Goal: Information Seeking & Learning: Learn about a topic

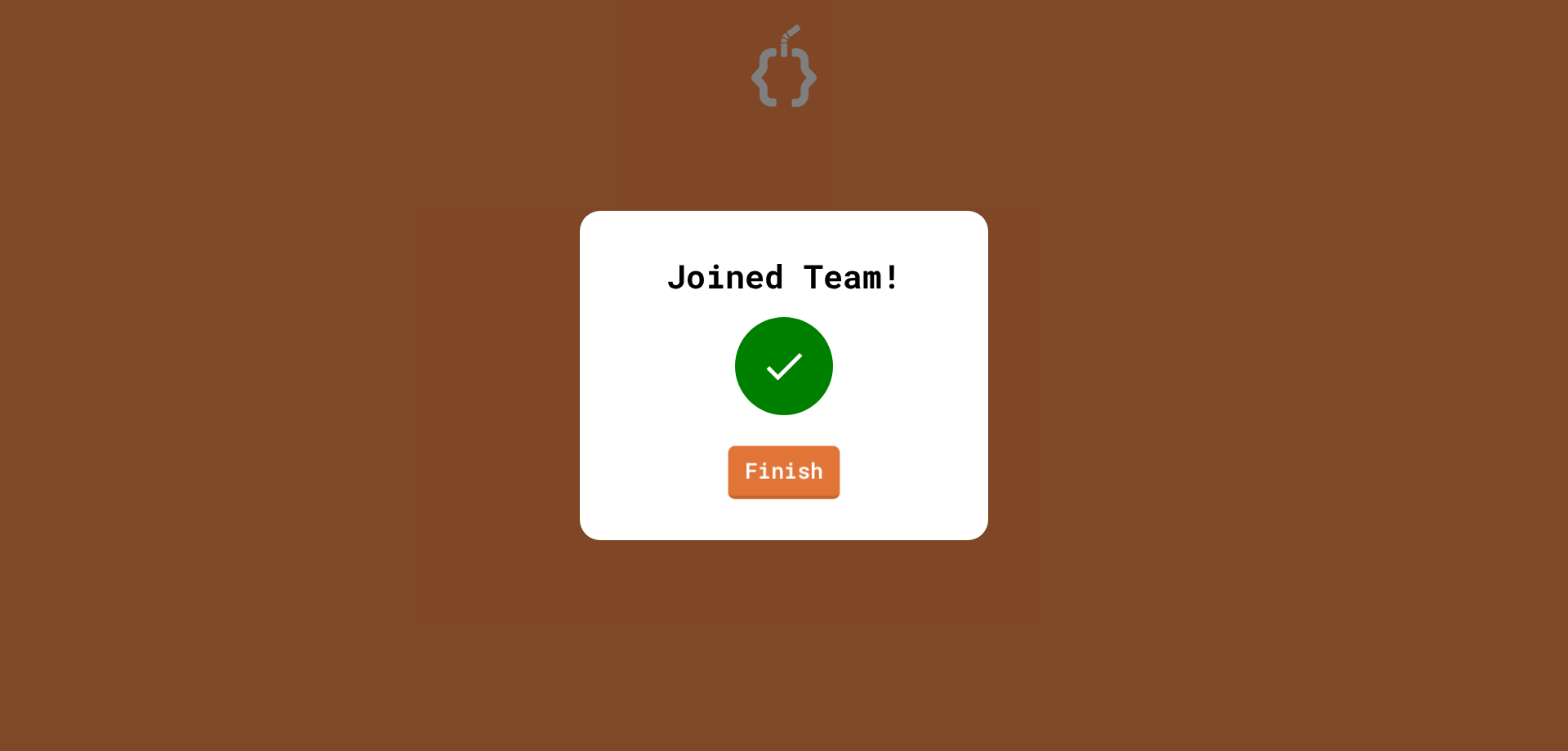
click at [829, 483] on link "Finish" at bounding box center [785, 472] width 112 height 53
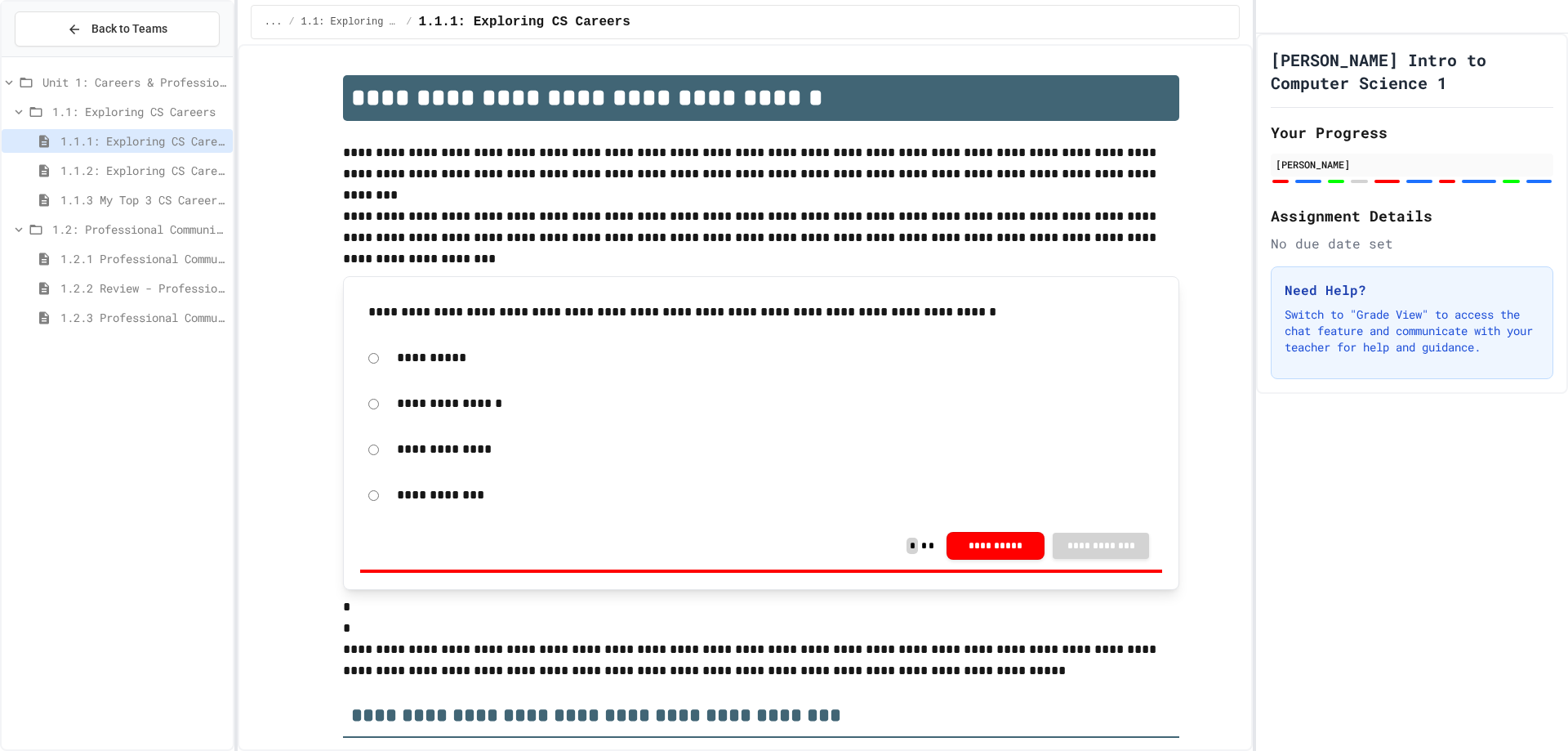
click at [130, 104] on span "1.1: Exploring CS Careers" at bounding box center [139, 111] width 174 height 17
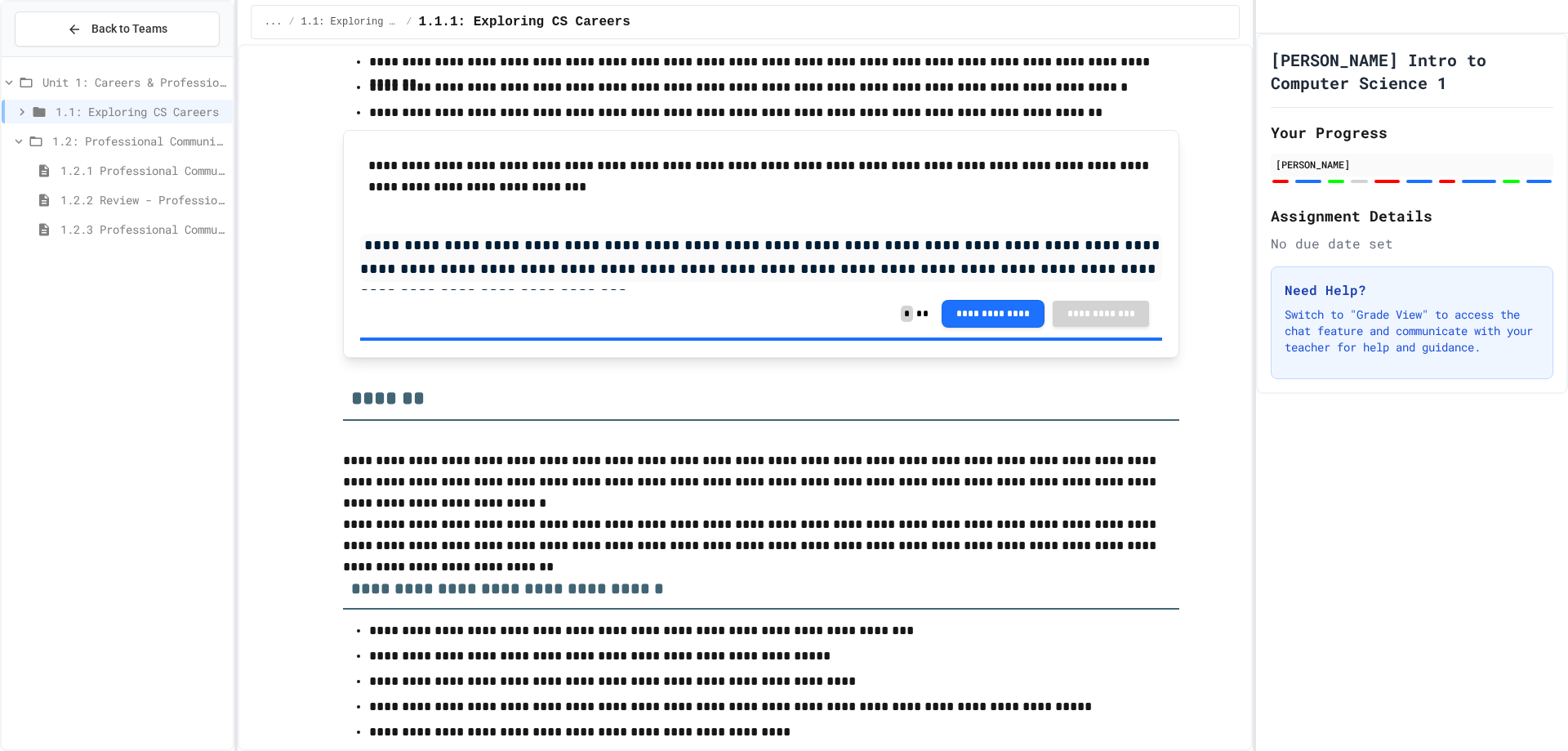
scroll to position [5554, 0]
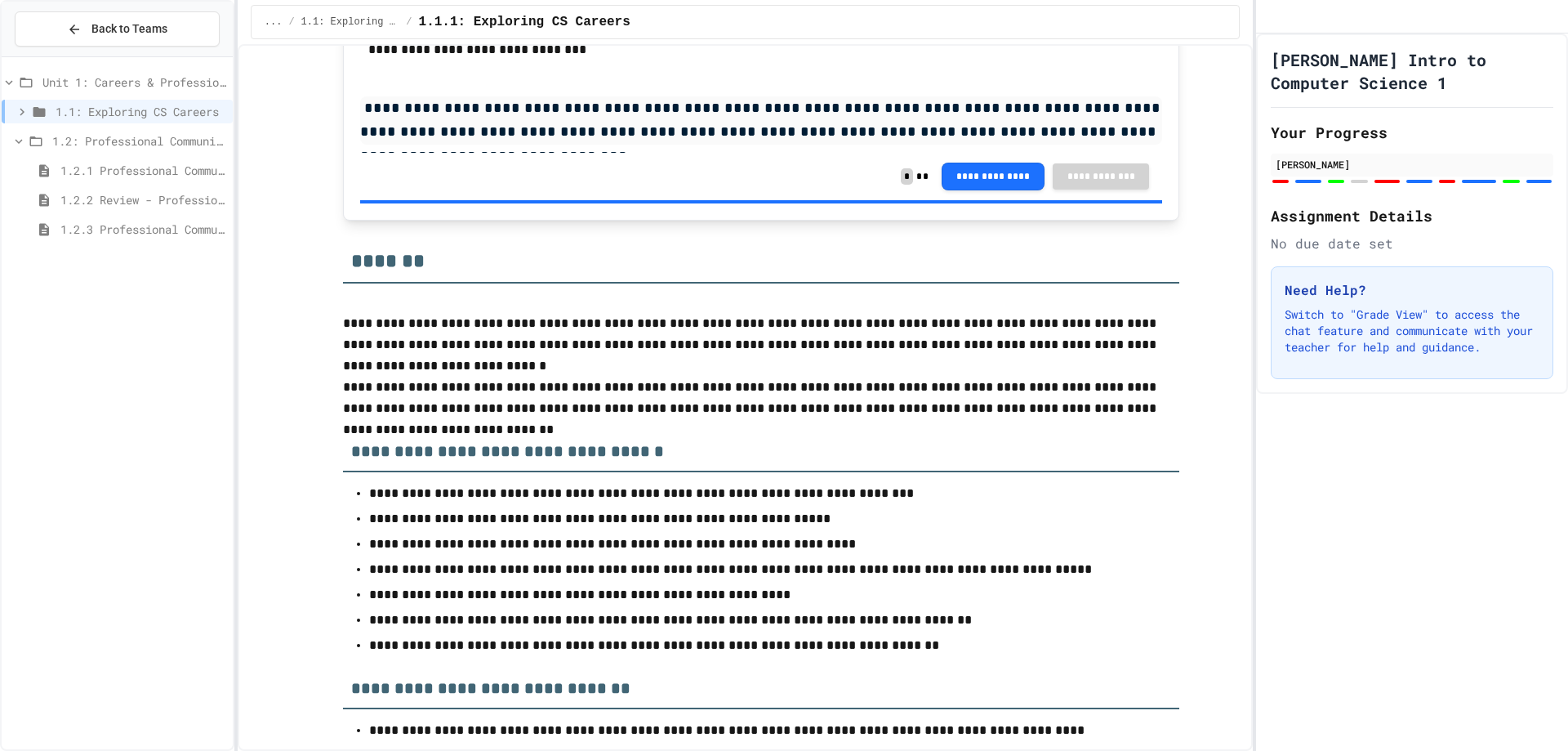
click at [190, 120] on div "1.1: Exploring CS Careers" at bounding box center [117, 111] width 231 height 24
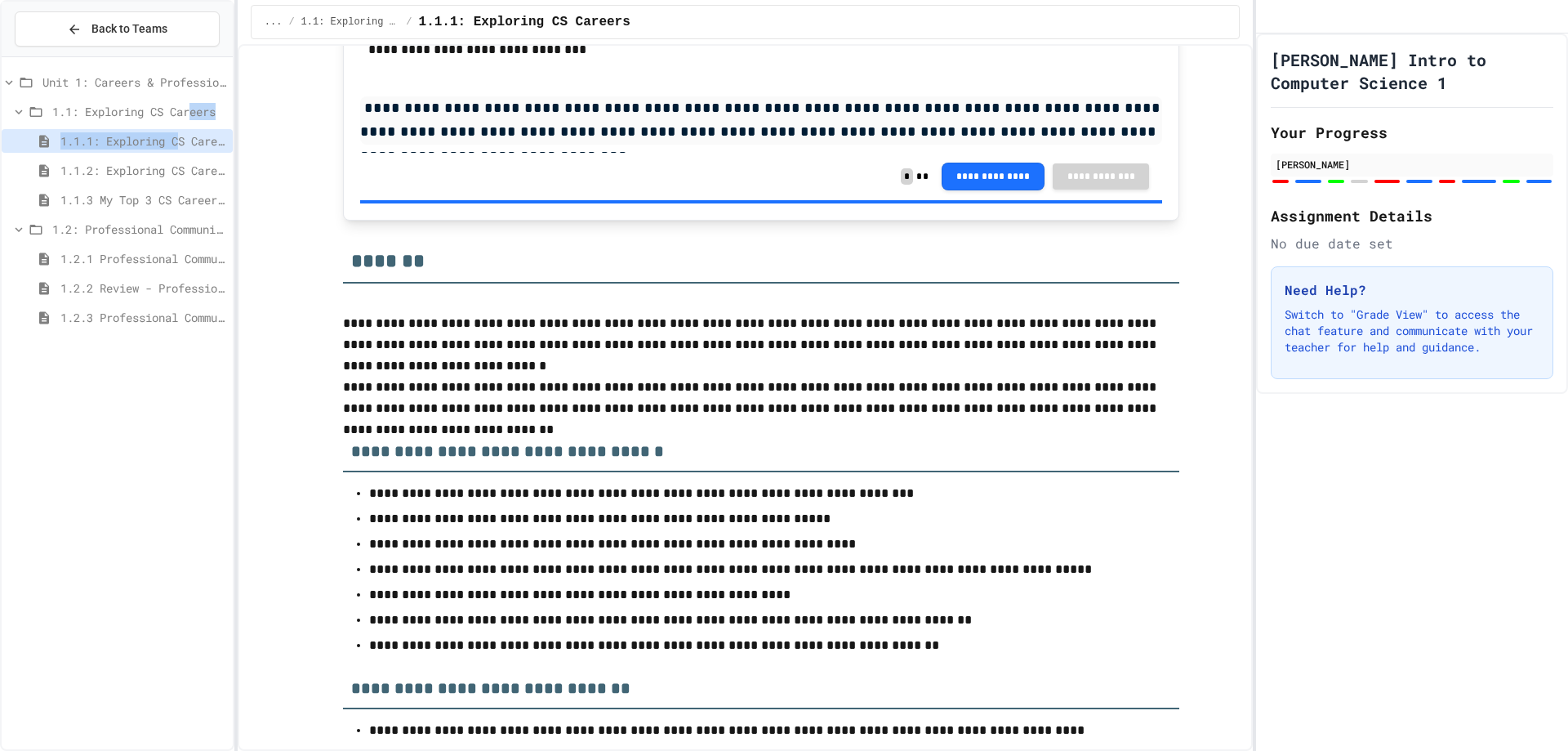
drag, startPoint x: 193, startPoint y: 117, endPoint x: 185, endPoint y: 130, distance: 15.3
click at [185, 130] on div "Unit 1: Careers & Professionalism 1.1: Exploring CS Careers 1.1.1: Exploring CS…" at bounding box center [117, 202] width 231 height 277
click at [185, 130] on div "1.1.1: Exploring CS Careers" at bounding box center [117, 141] width 231 height 24
click at [186, 139] on span "1.1.1: Exploring CS Careers" at bounding box center [144, 141] width 166 height 17
click at [182, 169] on span "1.1.2: Exploring CS Careers - Review" at bounding box center [144, 170] width 166 height 17
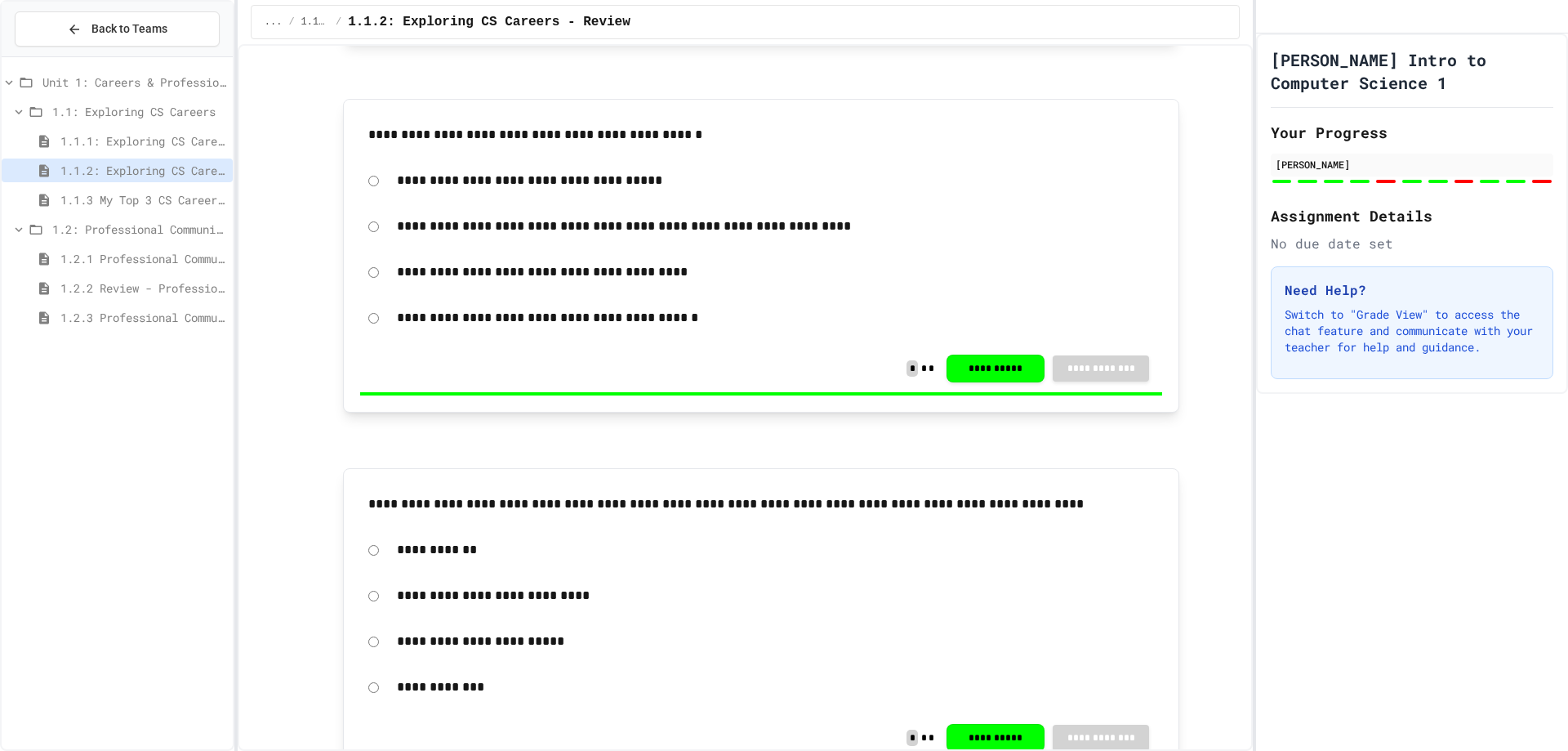
scroll to position [653, 0]
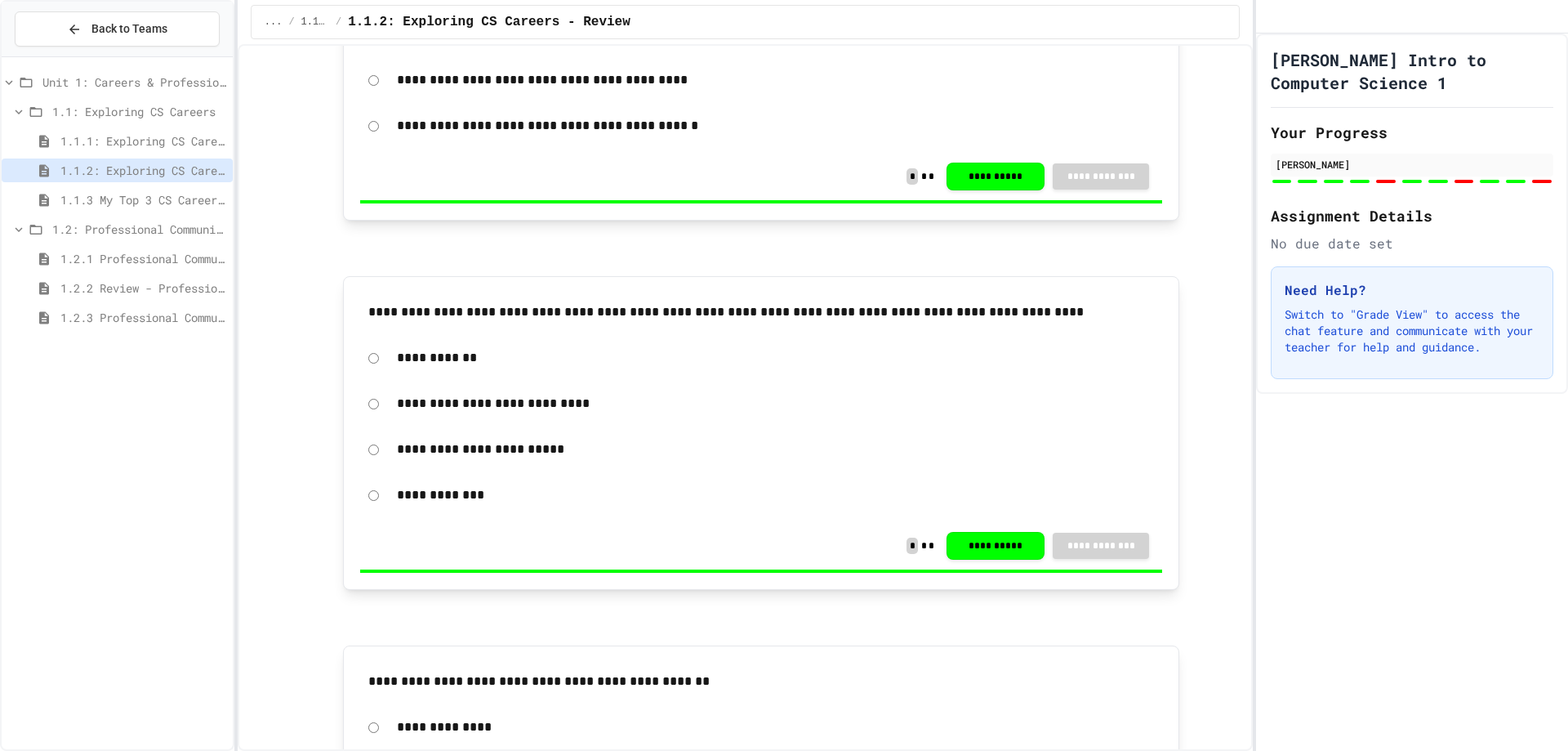
click at [109, 211] on div "1.1.3 My Top 3 CS Careers!" at bounding box center [117, 199] width 231 height 24
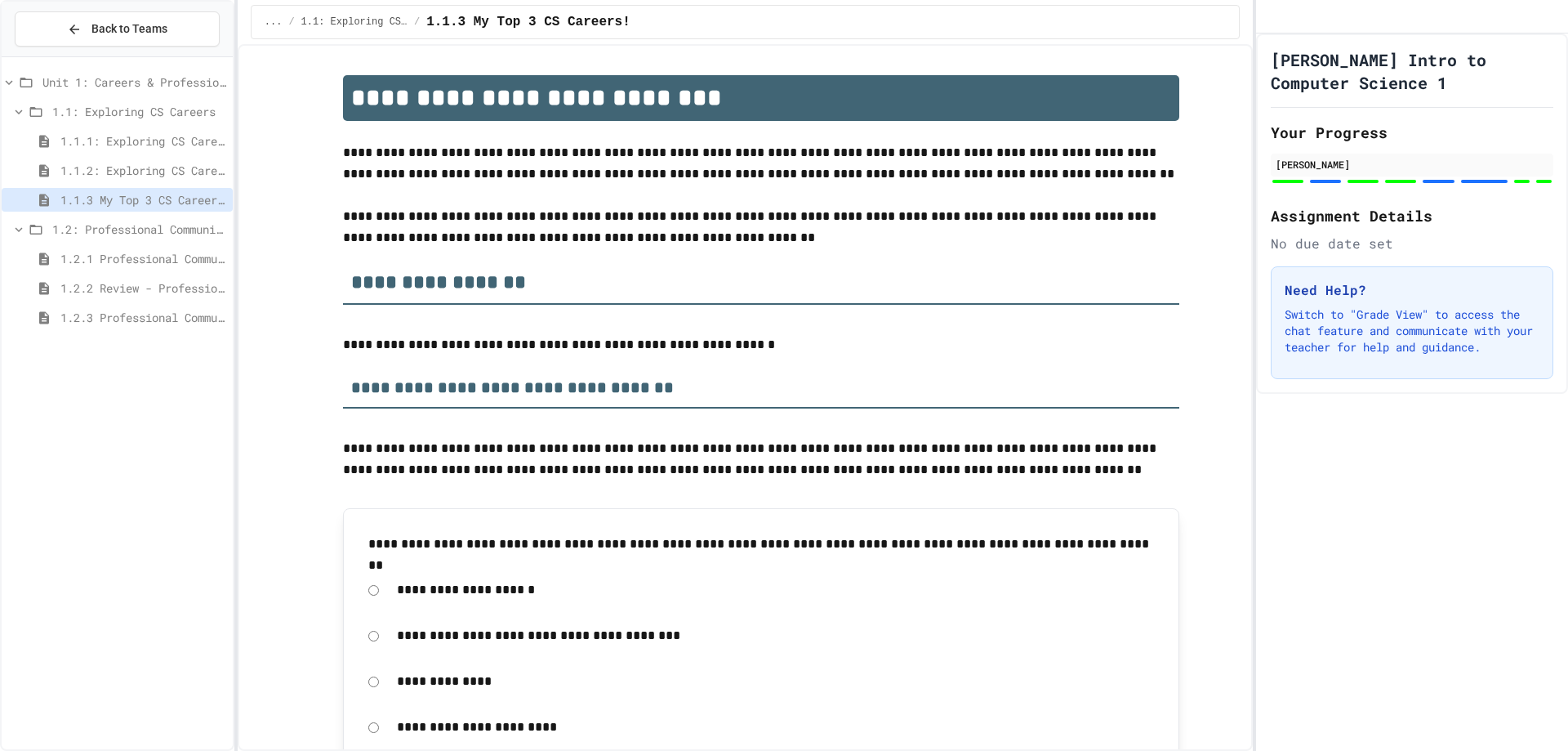
click at [154, 130] on div "1.1.1: Exploring CS Careers" at bounding box center [117, 141] width 231 height 24
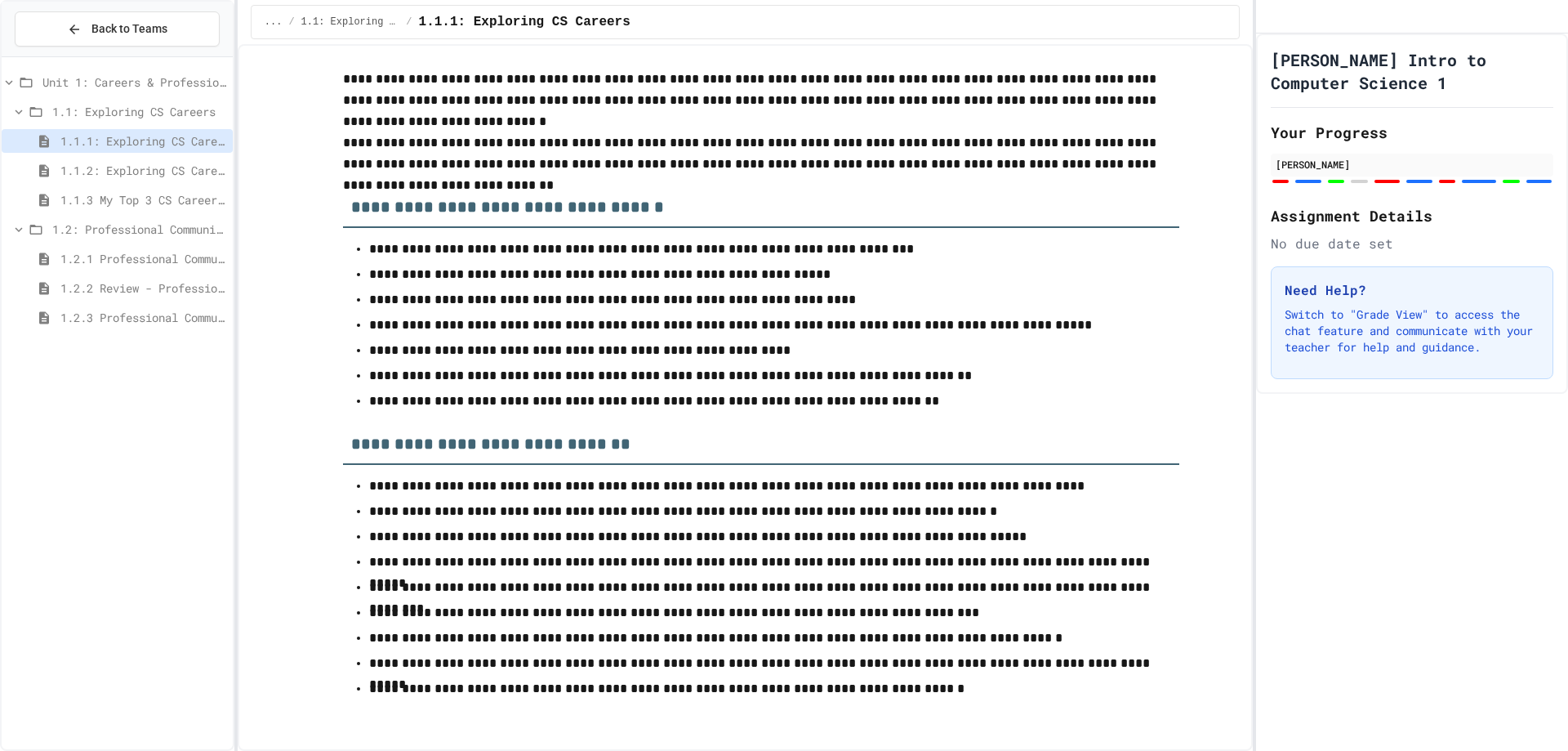
scroll to position [5798, 0]
click at [148, 162] on span "1.1.2: Exploring CS Careers - Review" at bounding box center [144, 170] width 166 height 17
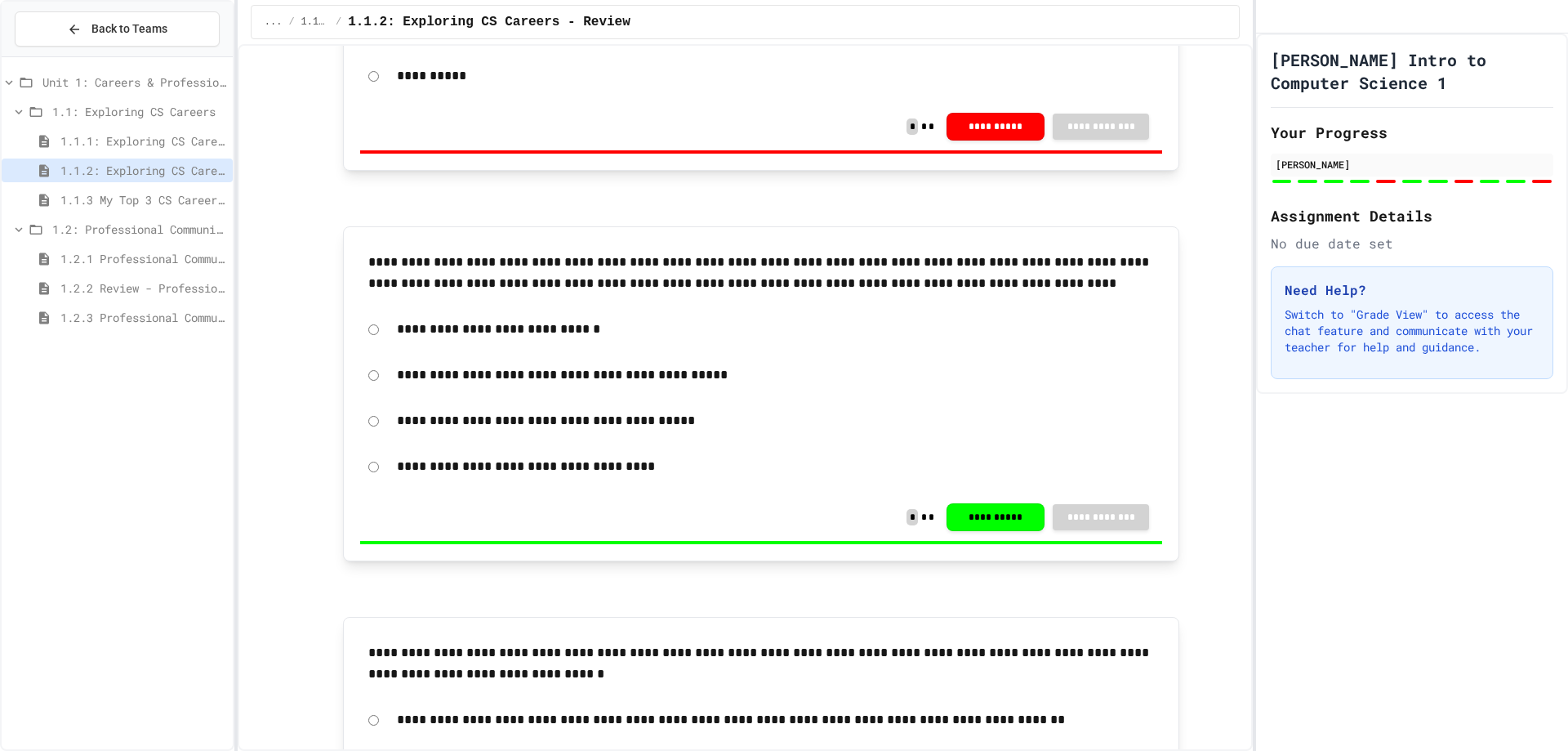
scroll to position [3568, 0]
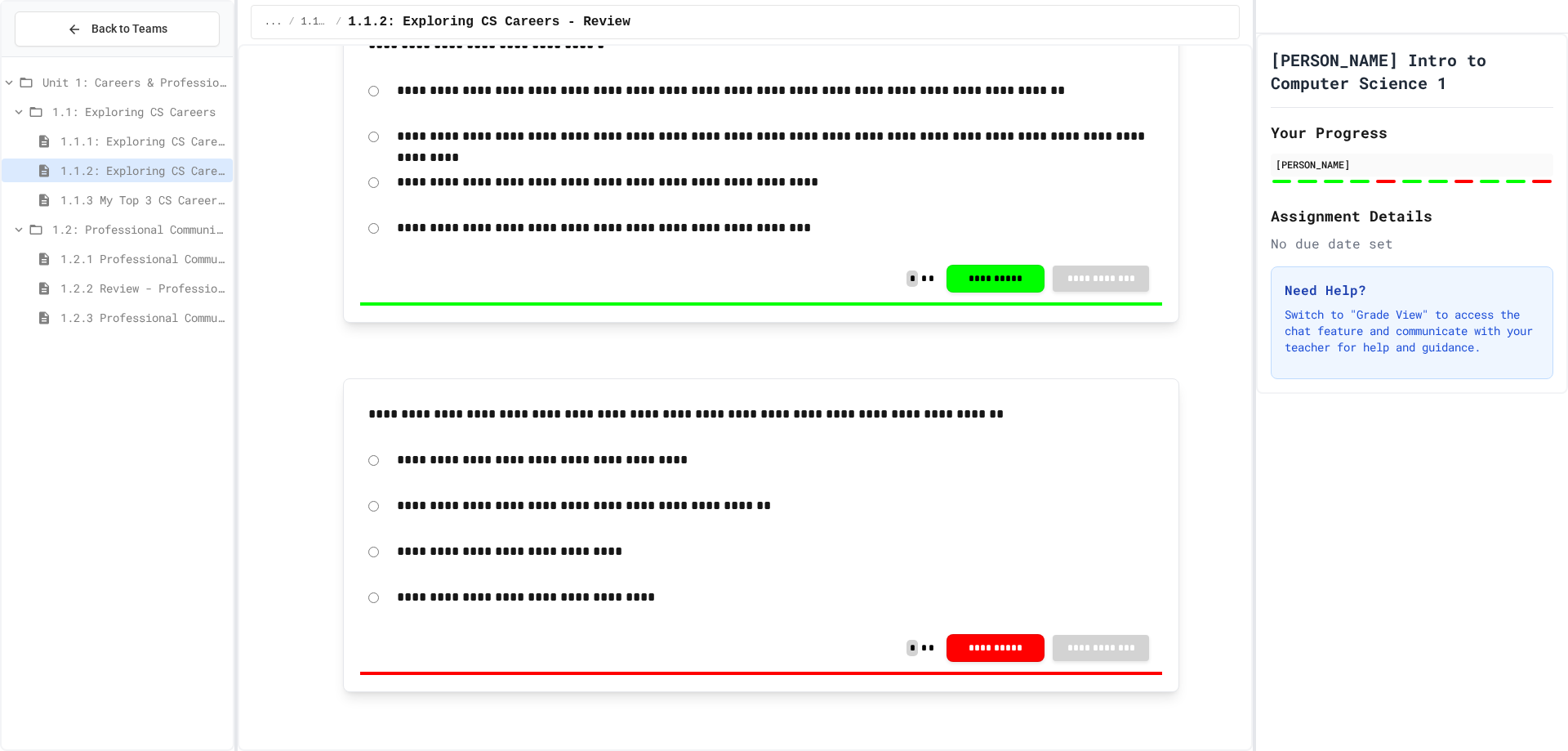
click at [139, 191] on span "1.1.3 My Top 3 CS Careers!" at bounding box center [144, 200] width 166 height 17
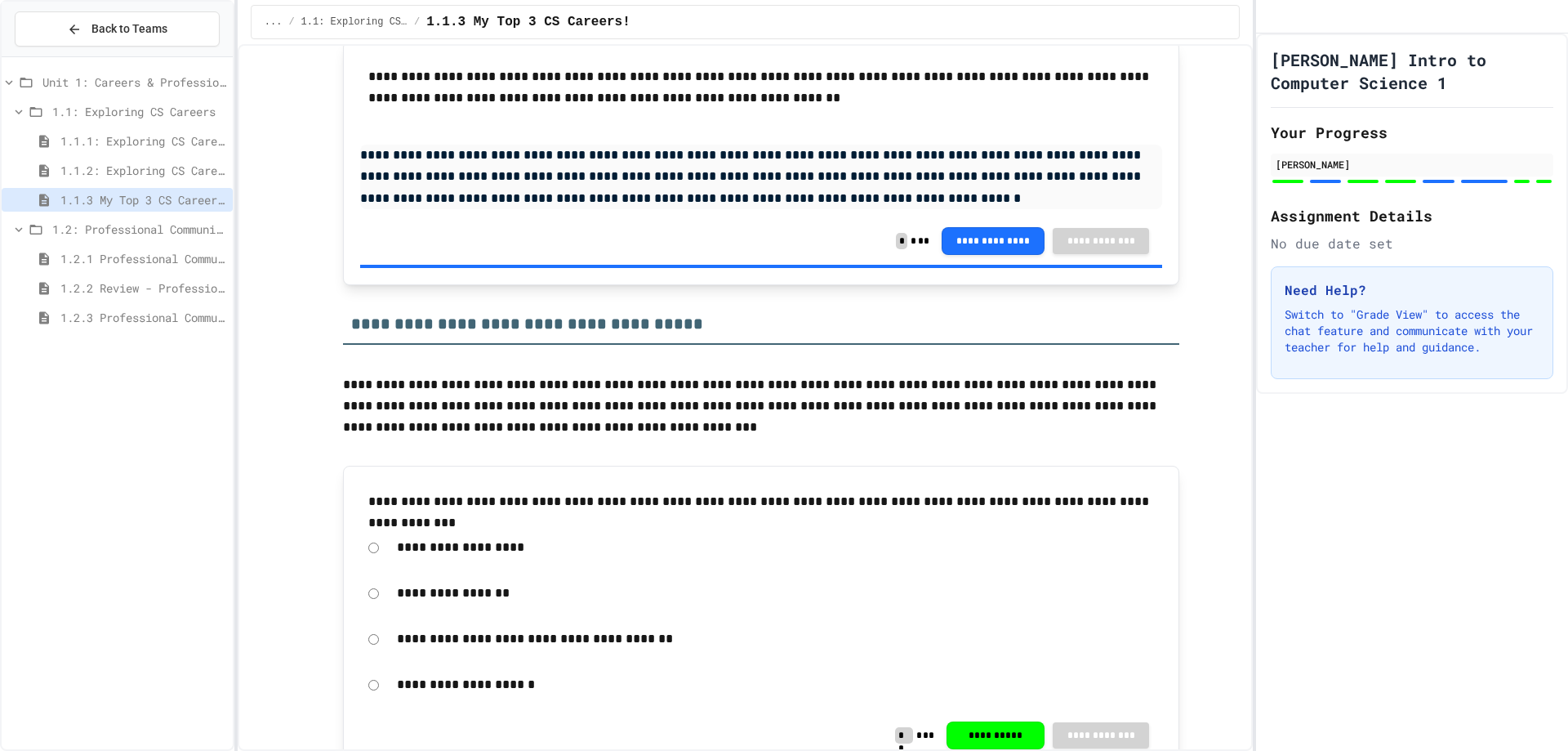
scroll to position [584, 0]
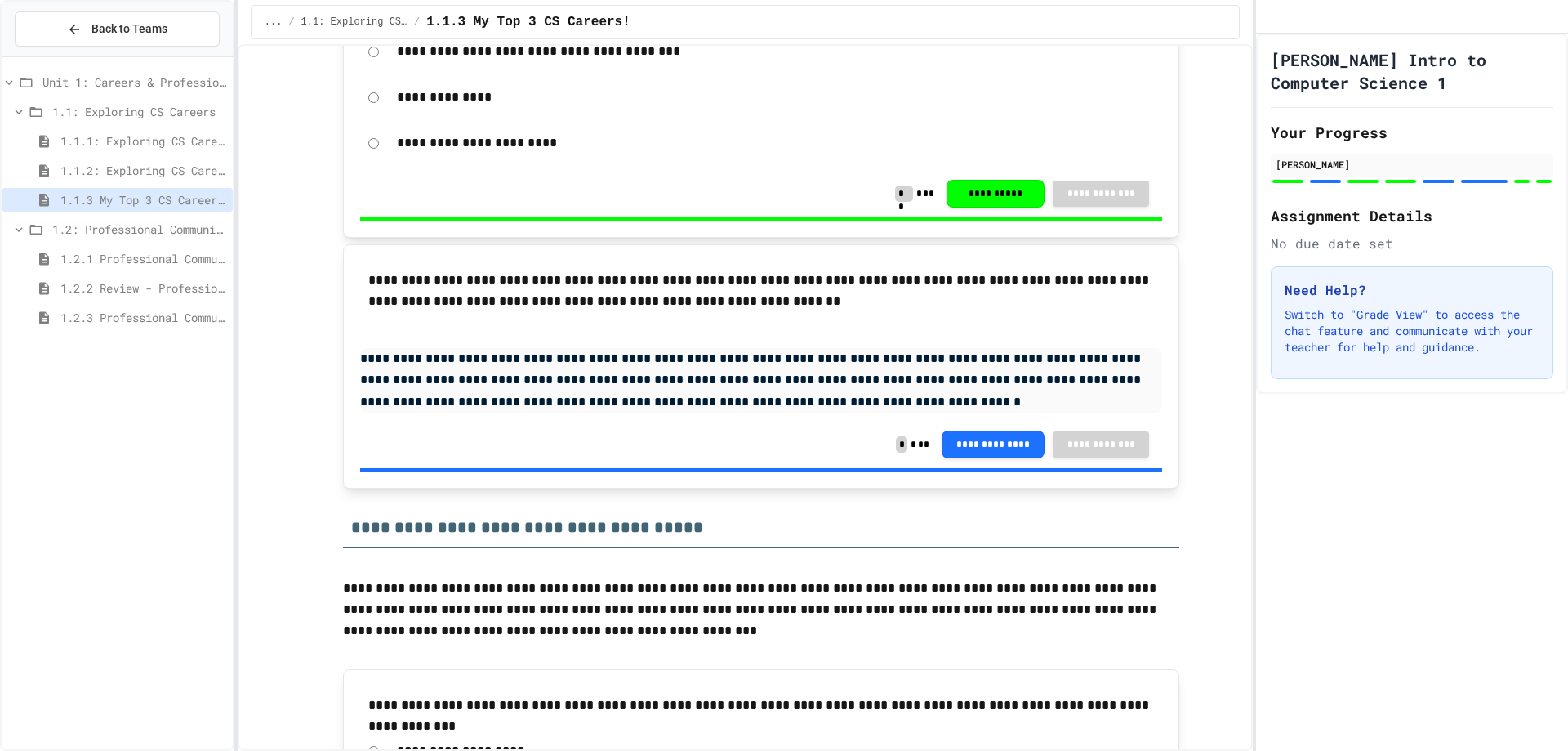
click at [190, 130] on div "1.1.1: Exploring CS Careers" at bounding box center [117, 141] width 231 height 24
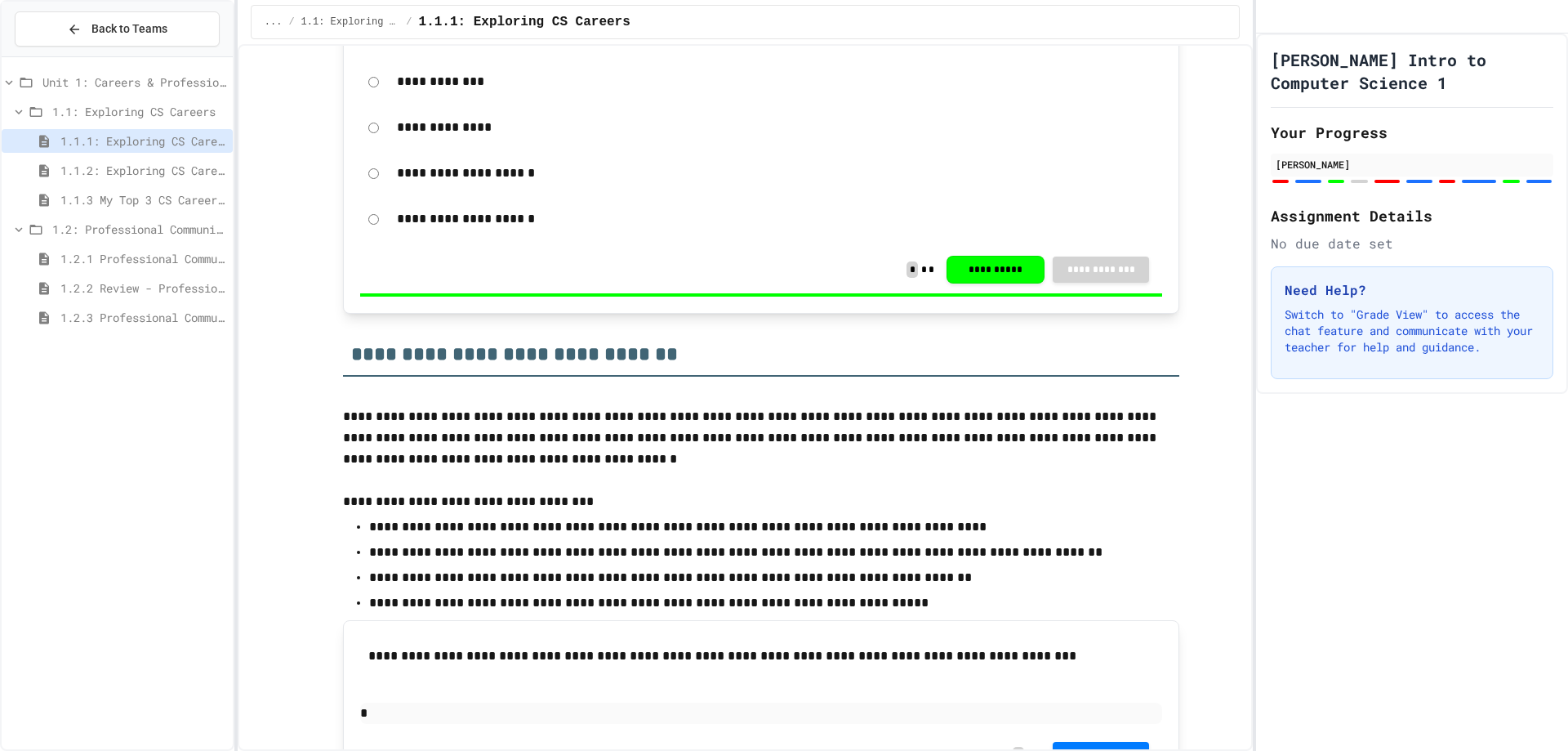
scroll to position [1470, 0]
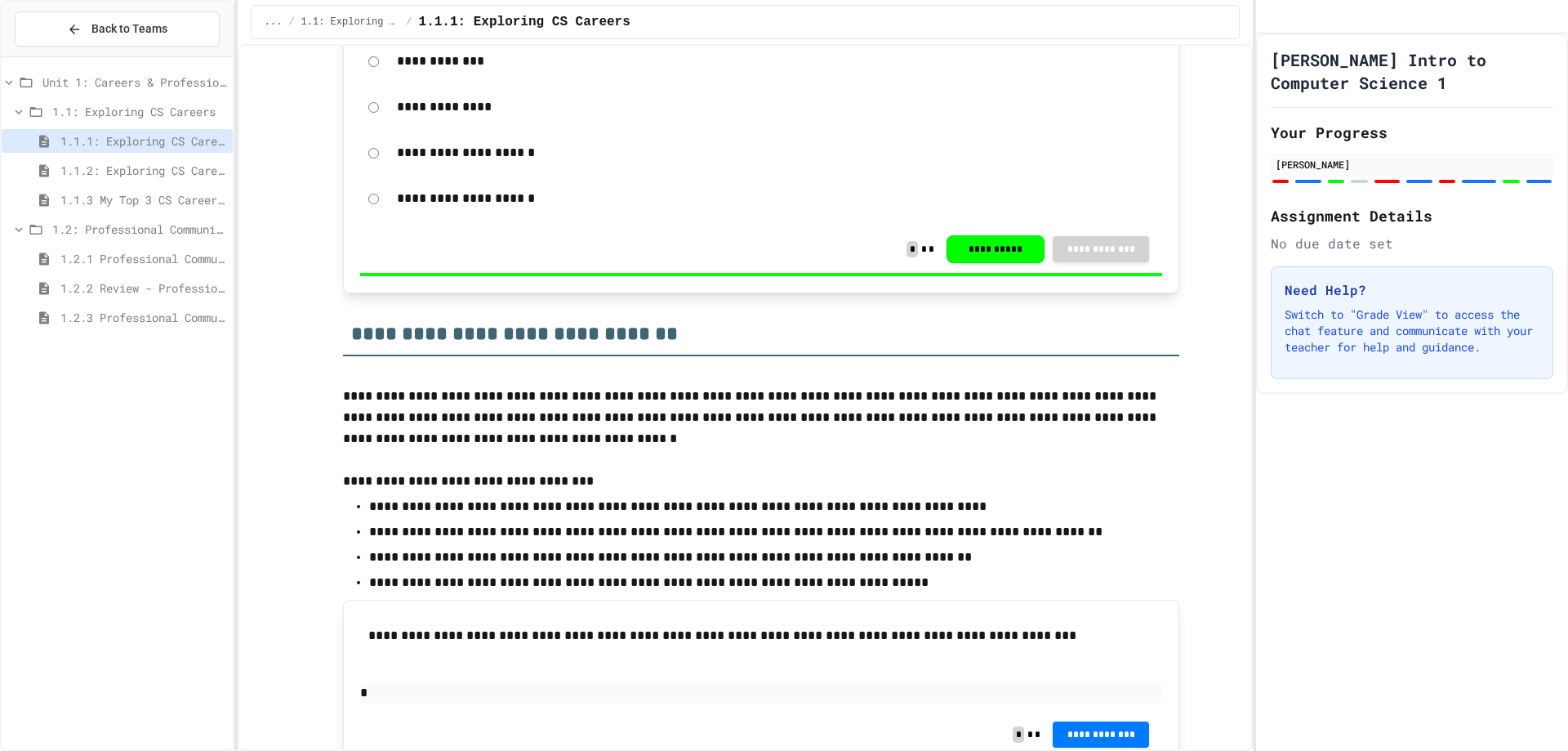
click at [141, 225] on span "1.2: Professional Communication" at bounding box center [139, 229] width 174 height 17
click at [147, 224] on span "1.2: Professional Communication" at bounding box center [139, 229] width 174 height 17
click at [157, 229] on span "1.2: Professional Communication" at bounding box center [139, 229] width 174 height 17
click at [168, 246] on div "1.2.1 Professional Communication" at bounding box center [117, 258] width 231 height 24
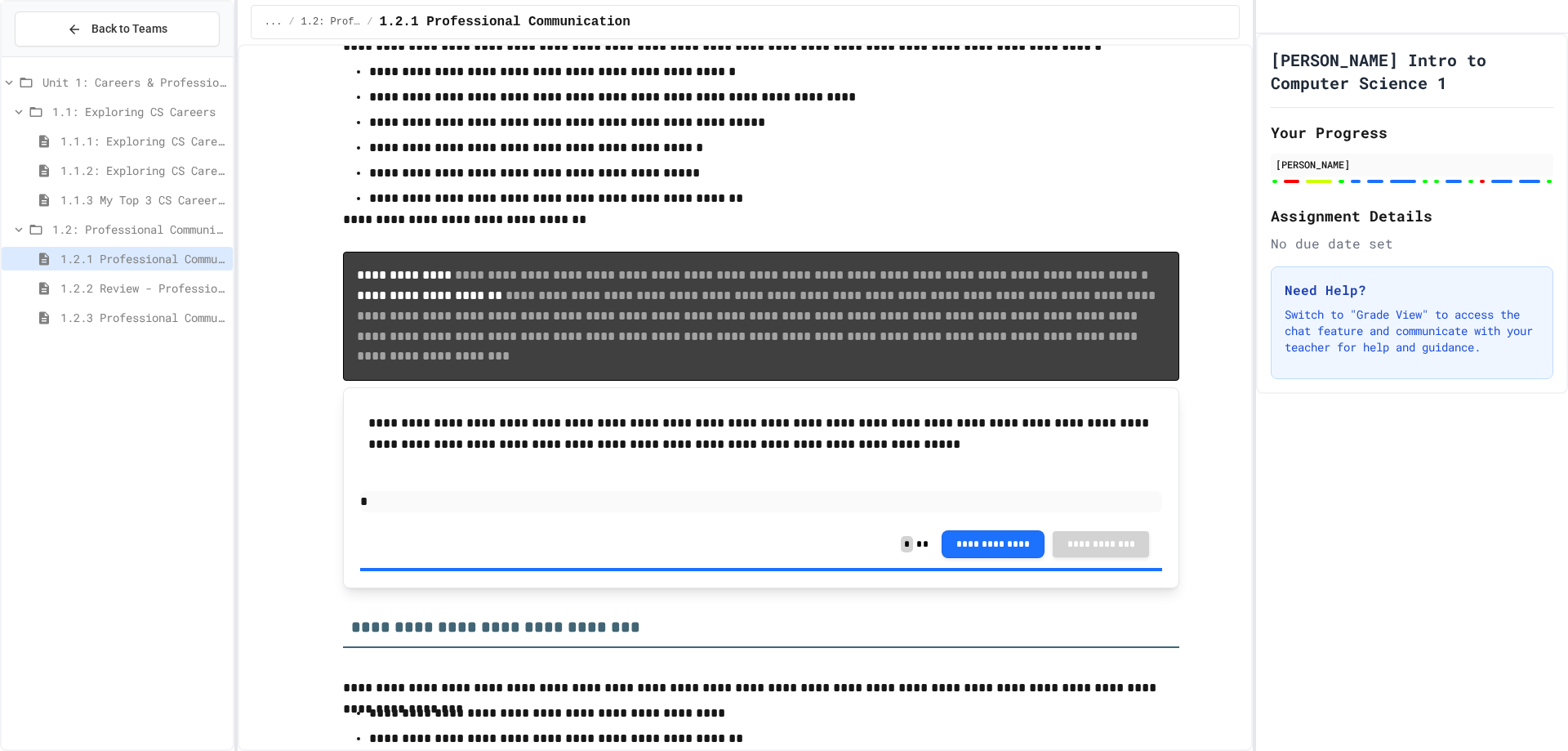
scroll to position [5548, 0]
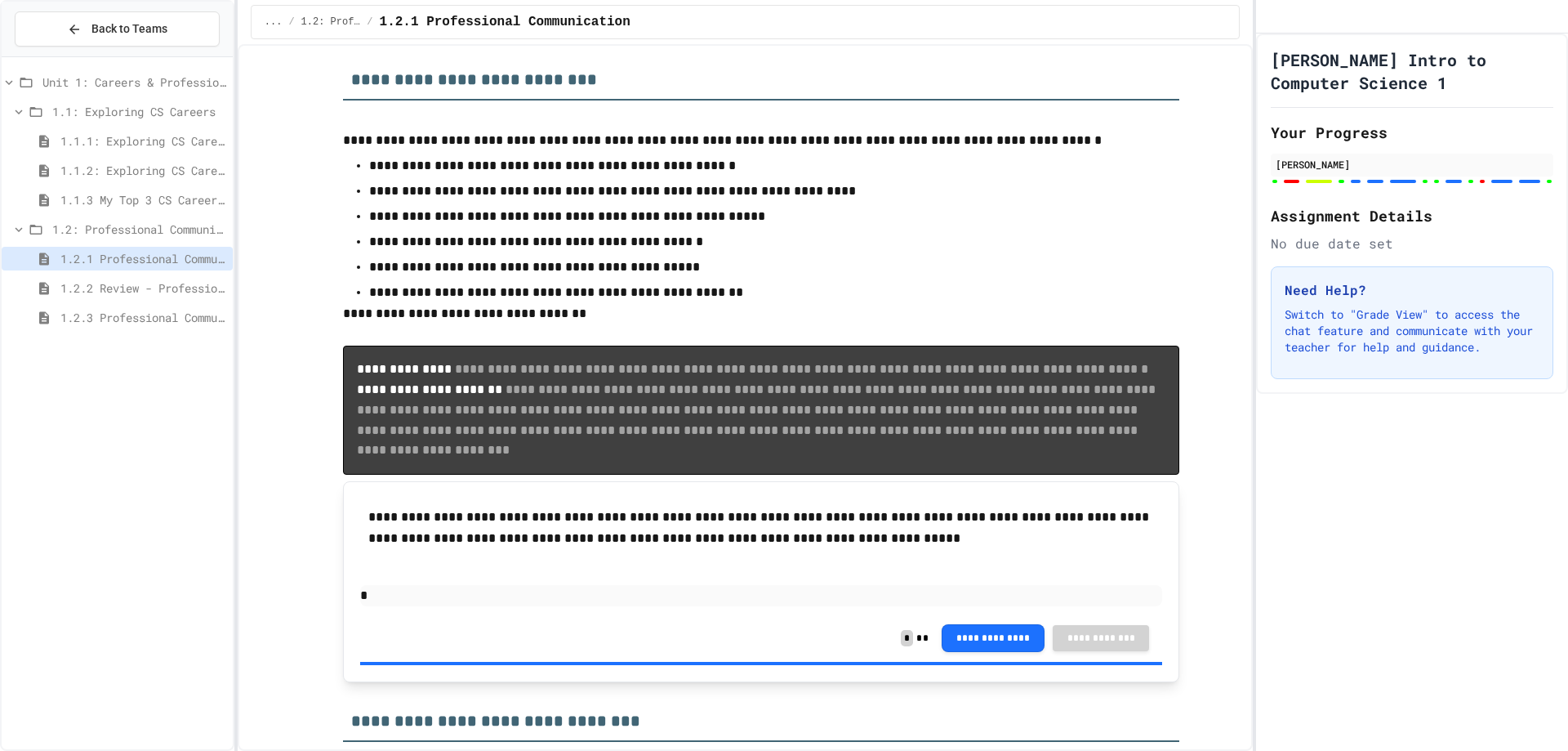
click at [647, 47] on p "**********" at bounding box center [761, 26] width 836 height 43
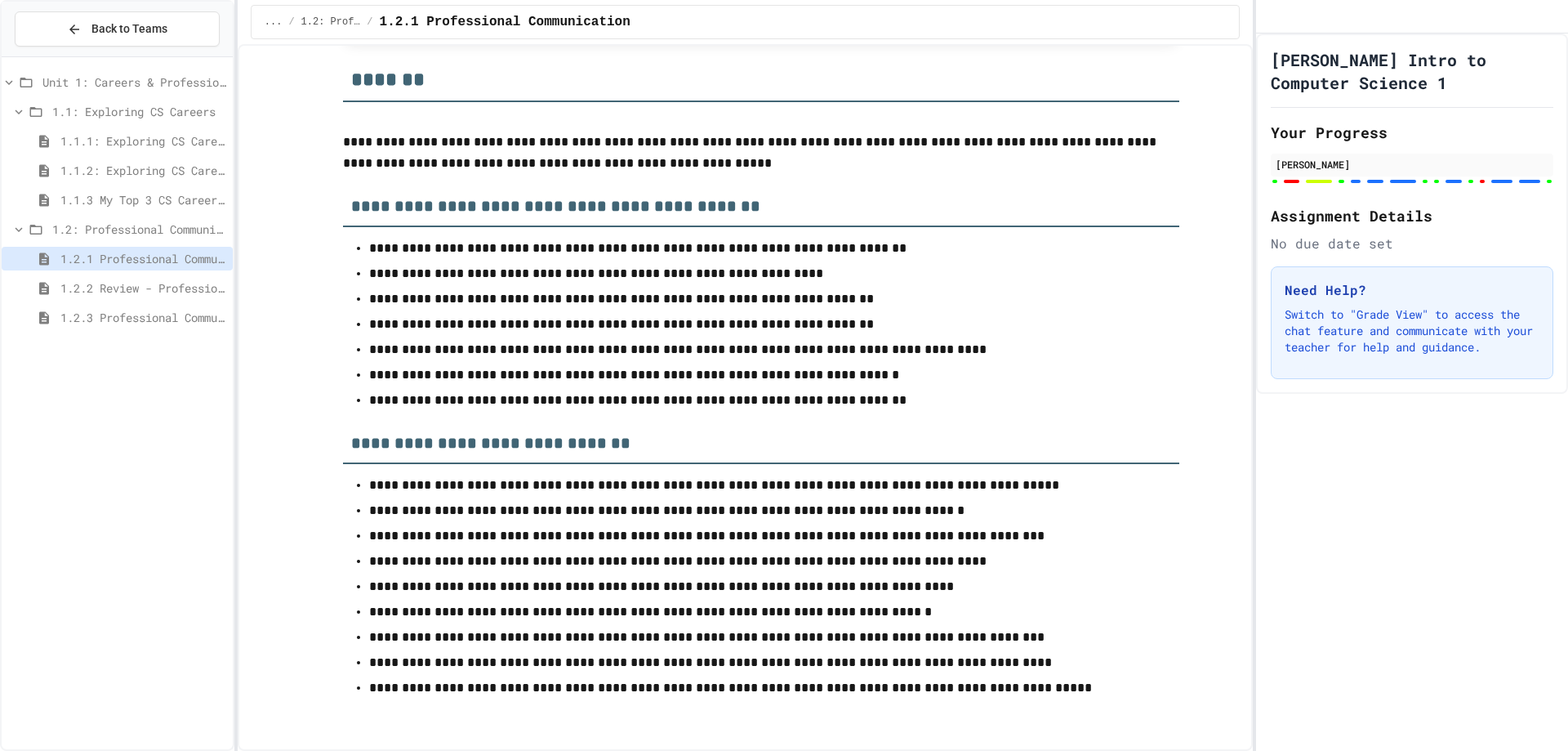
scroll to position [8978, 0]
